Goal: Check status

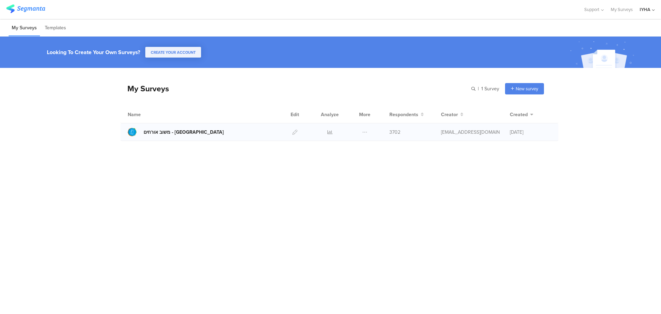
click at [159, 133] on div "משוב אורחים - [GEOGRAPHIC_DATA]" at bounding box center [184, 131] width 80 height 7
click at [655, 10] on div "Support Help Center Live Chat My Surveys IYHA ACCOUNTS IYHA Guest Create a new …" at bounding box center [330, 9] width 661 height 19
click at [648, 12] on div "IYHA" at bounding box center [645, 9] width 11 height 7
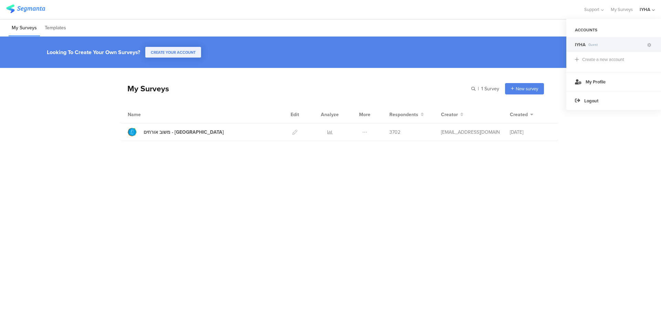
click at [648, 12] on div "IYHA" at bounding box center [645, 9] width 11 height 7
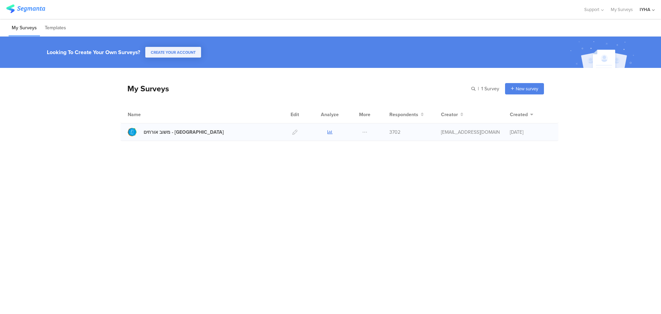
click at [331, 133] on icon at bounding box center [329, 131] width 5 height 5
